Goal: Transaction & Acquisition: Subscribe to service/newsletter

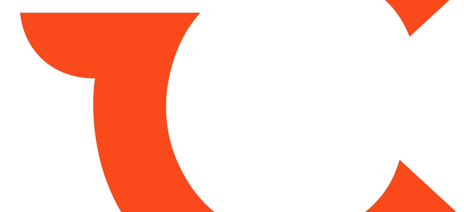
type input "*******"
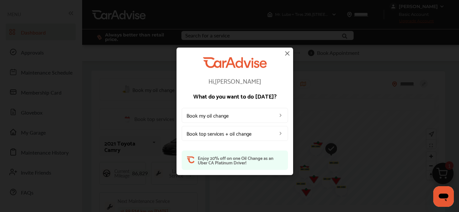
click at [288, 54] on img at bounding box center [288, 53] width 8 height 8
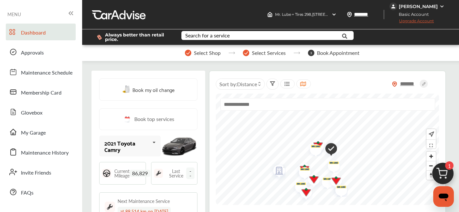
click at [409, 19] on span "Upgrade Account" at bounding box center [412, 22] width 44 height 8
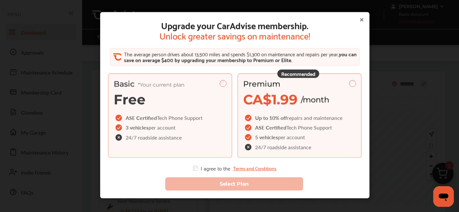
click at [319, 83] on div "Premium" at bounding box center [299, 83] width 113 height 9
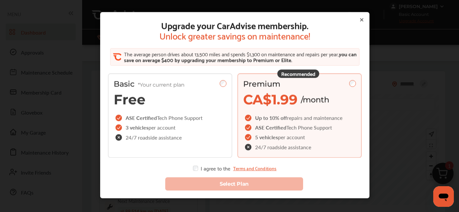
click at [192, 170] on div "Select Plan" at bounding box center [235, 180] width 264 height 30
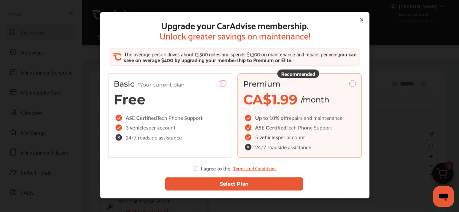
click at [203, 190] on button "Select Plan" at bounding box center [234, 183] width 138 height 13
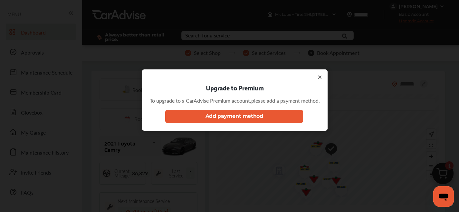
click at [218, 117] on button "Add payment method" at bounding box center [234, 116] width 138 height 13
